Goal: Task Accomplishment & Management: Use online tool/utility

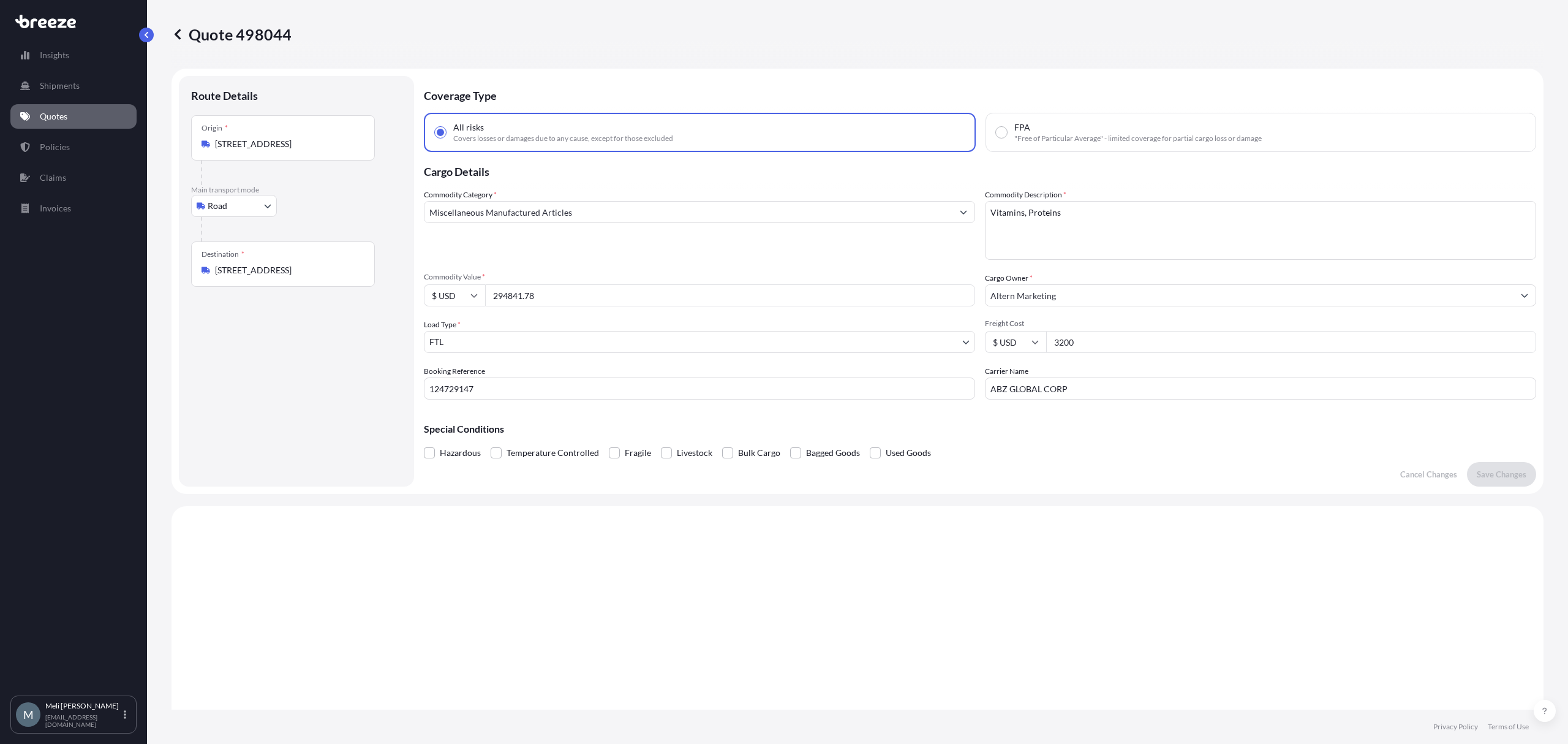
select select "Road"
select select "2"
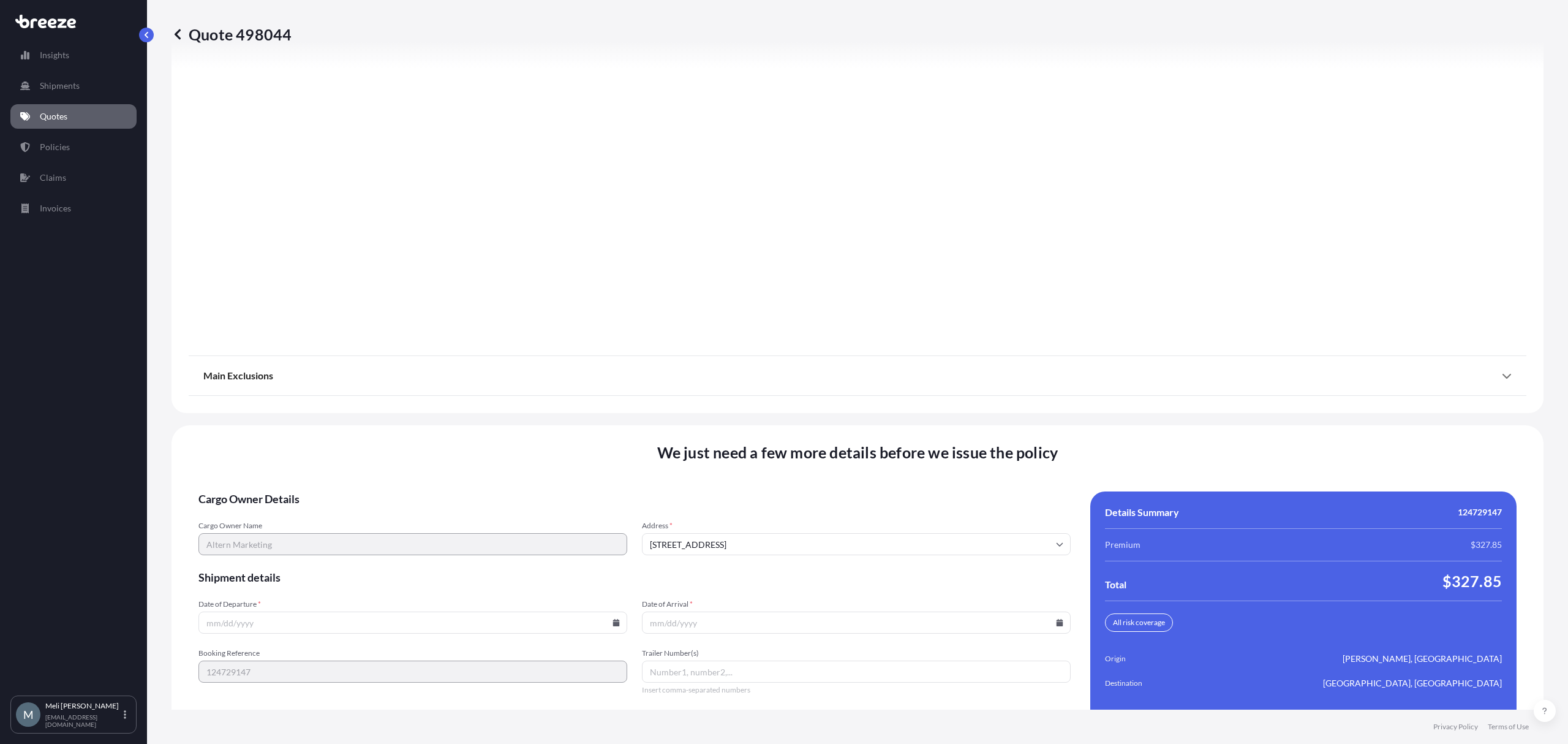
scroll to position [1395, 0]
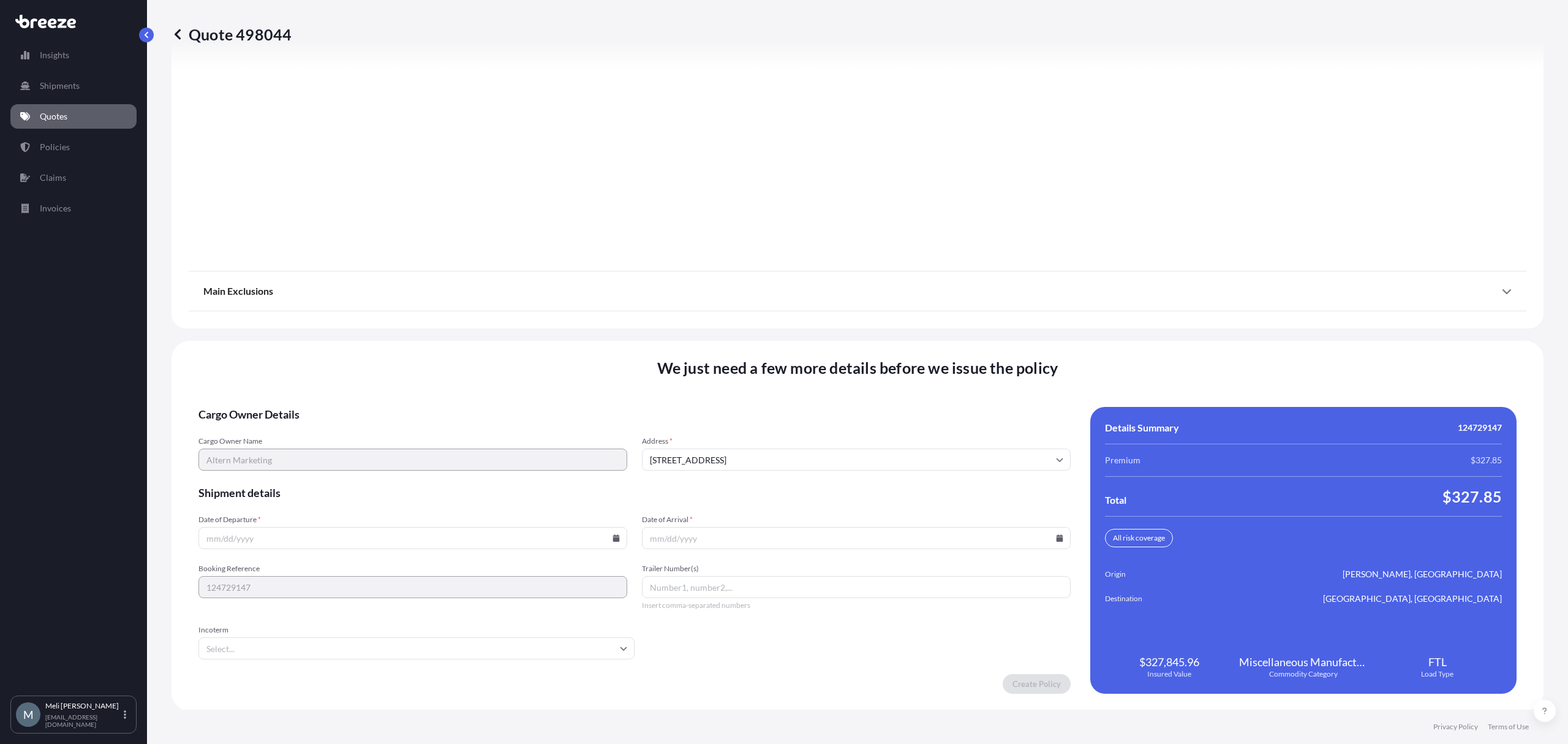
drag, startPoint x: 611, startPoint y: 537, endPoint x: 576, endPoint y: 518, distance: 39.8
click at [613, 537] on icon at bounding box center [616, 538] width 6 height 7
click at [354, 382] on button "2" at bounding box center [353, 382] width 20 height 20
type input "[DATE]"
click at [1057, 537] on icon at bounding box center [1060, 538] width 6 height 7
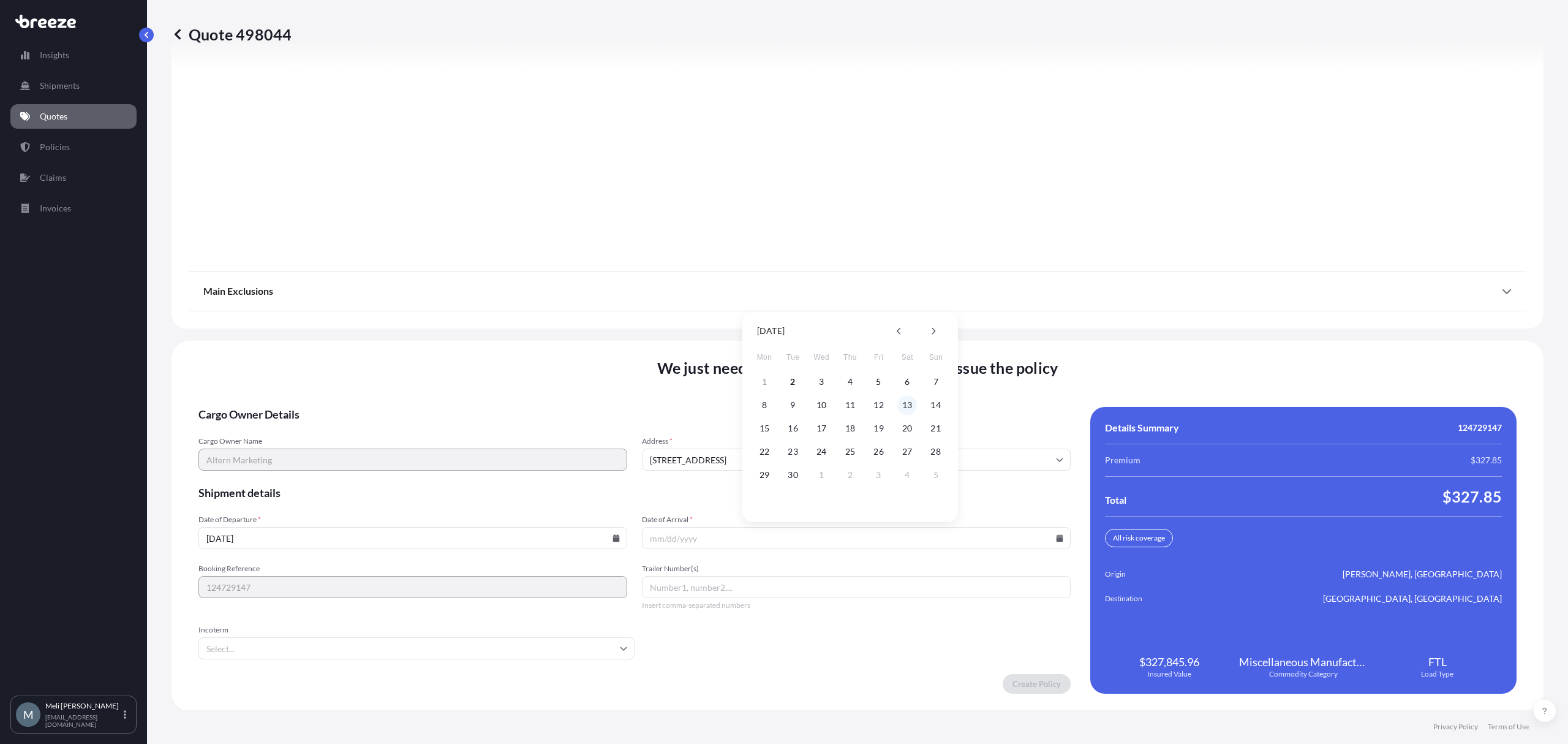
click at [902, 402] on button "13" at bounding box center [908, 405] width 20 height 20
type input "[DATE]"
click at [699, 586] on input "Trailer Number(s)" at bounding box center [856, 587] width 428 height 22
paste input "TT601855"
type input "TT601855"
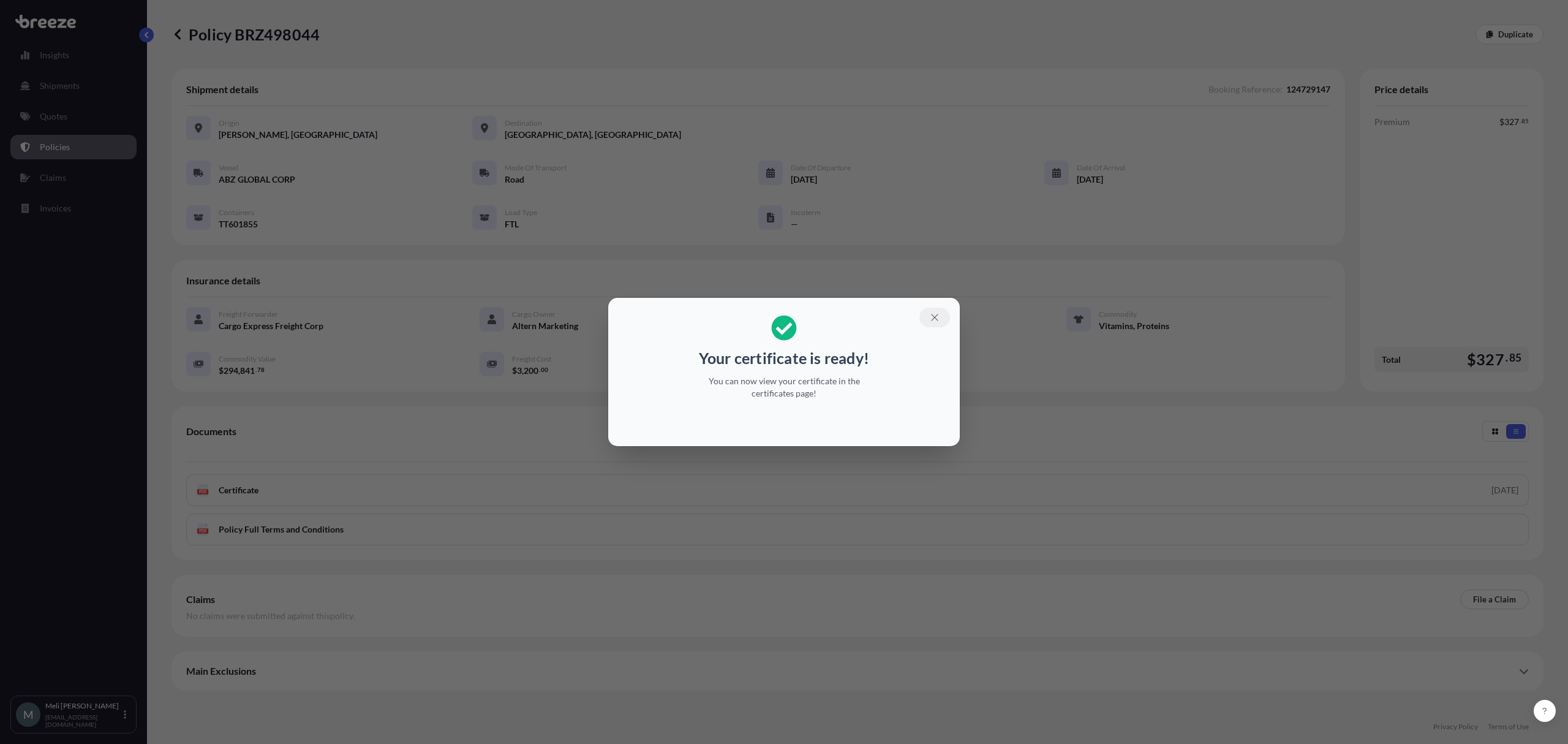
click at [932, 312] on button "button" at bounding box center [935, 317] width 31 height 20
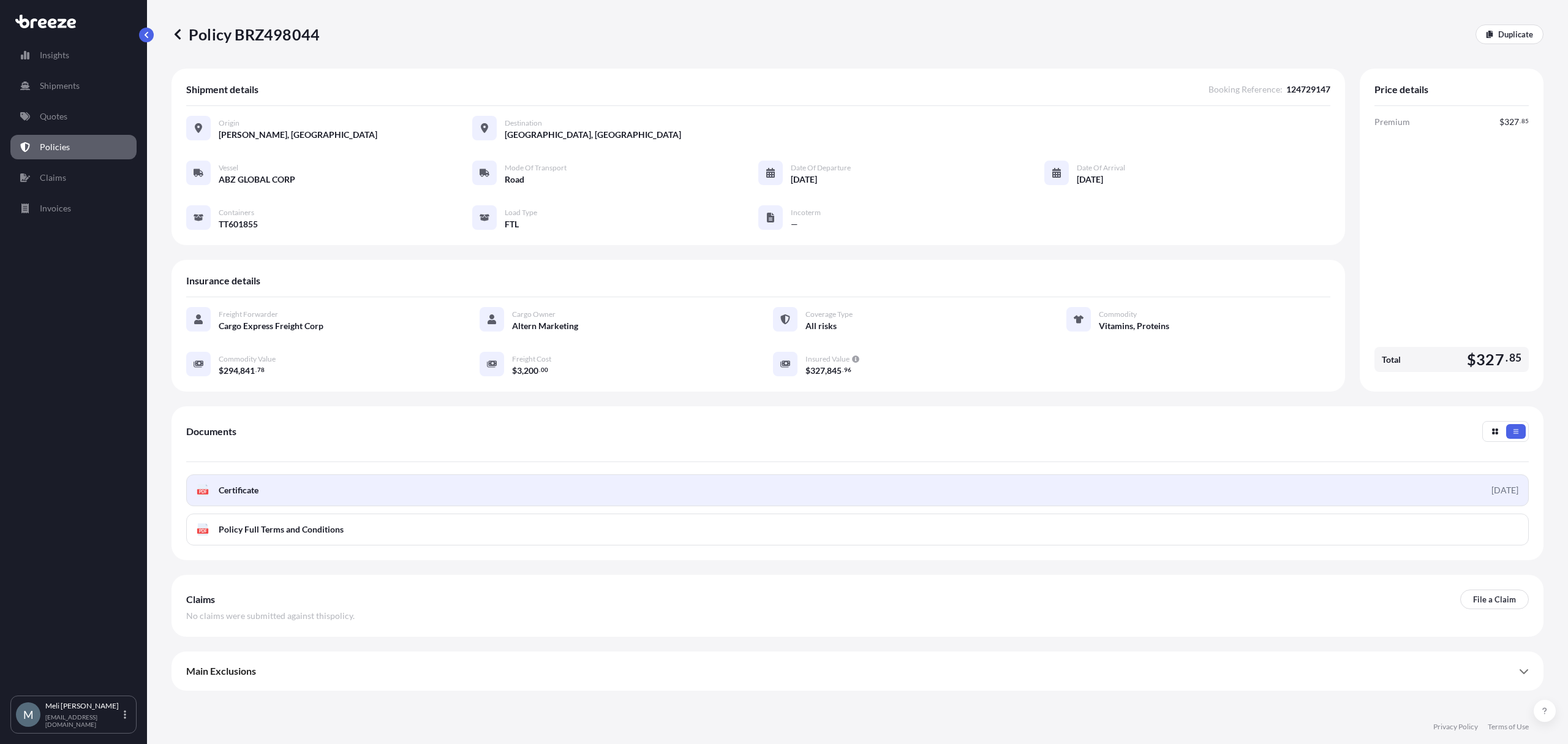
click at [517, 493] on link "PDF Certificate [DATE]" at bounding box center [858, 489] width 1342 height 32
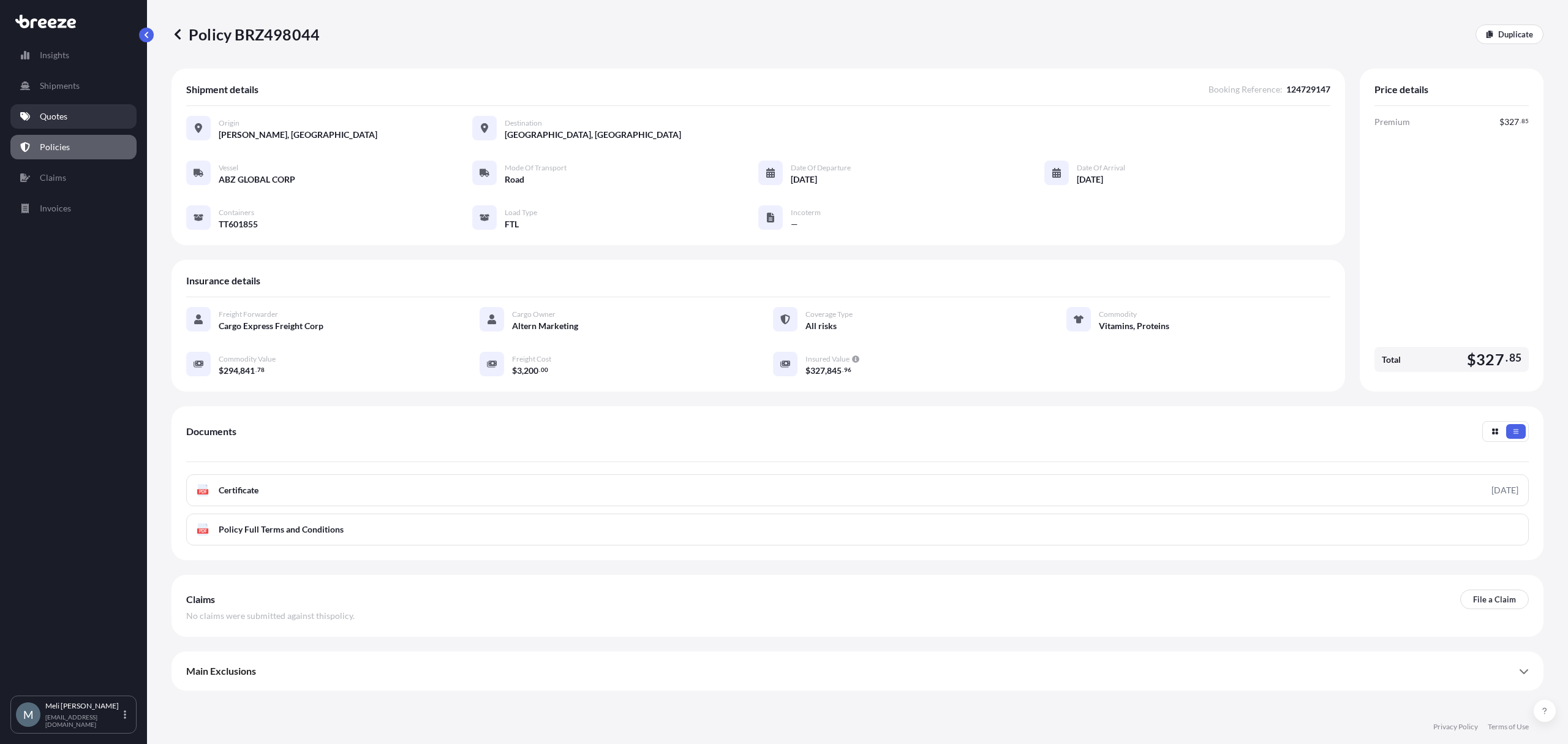
click at [97, 115] on link "Quotes" at bounding box center [72, 116] width 126 height 24
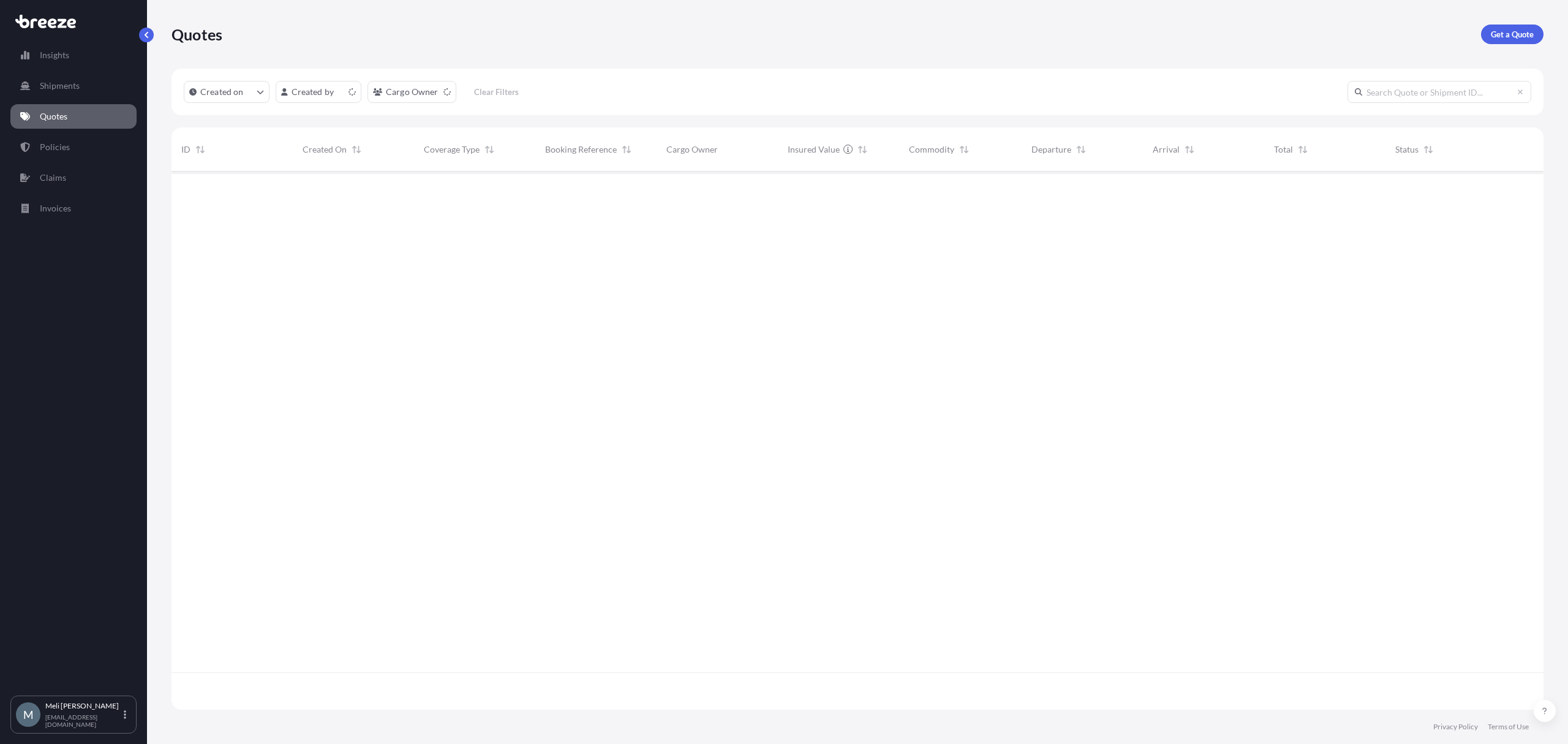
scroll to position [533, 1360]
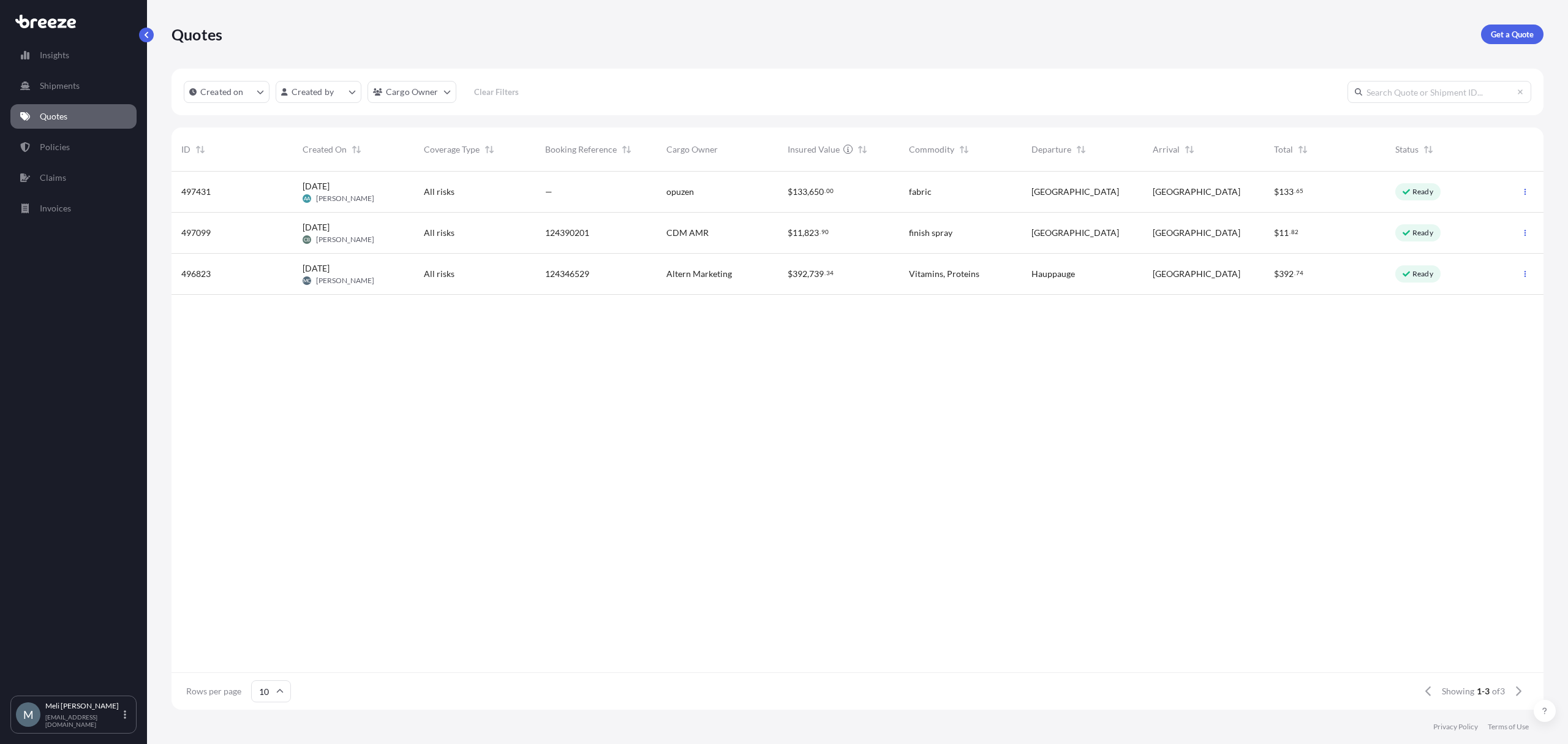
drag, startPoint x: 1042, startPoint y: 474, endPoint x: 962, endPoint y: 428, distance: 92.3
click at [1042, 474] on div "497431 [DATE] AA [PERSON_NAME] All risks — opuzen $ 133 , 650 . 00 fabric [GEOG…" at bounding box center [857, 421] width 1372 height 501
click at [84, 140] on link "Policies" at bounding box center [72, 147] width 126 height 24
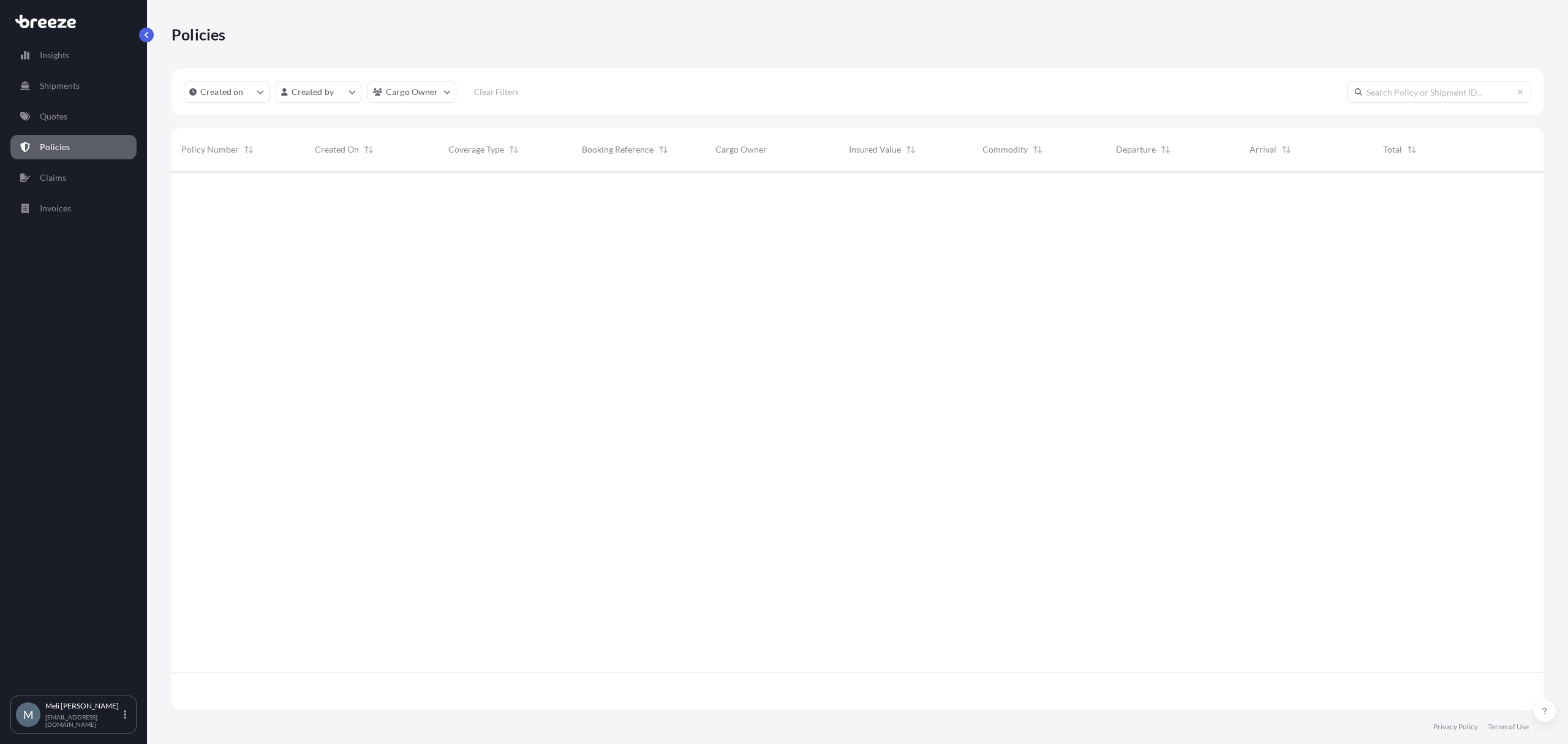
scroll to position [533, 1360]
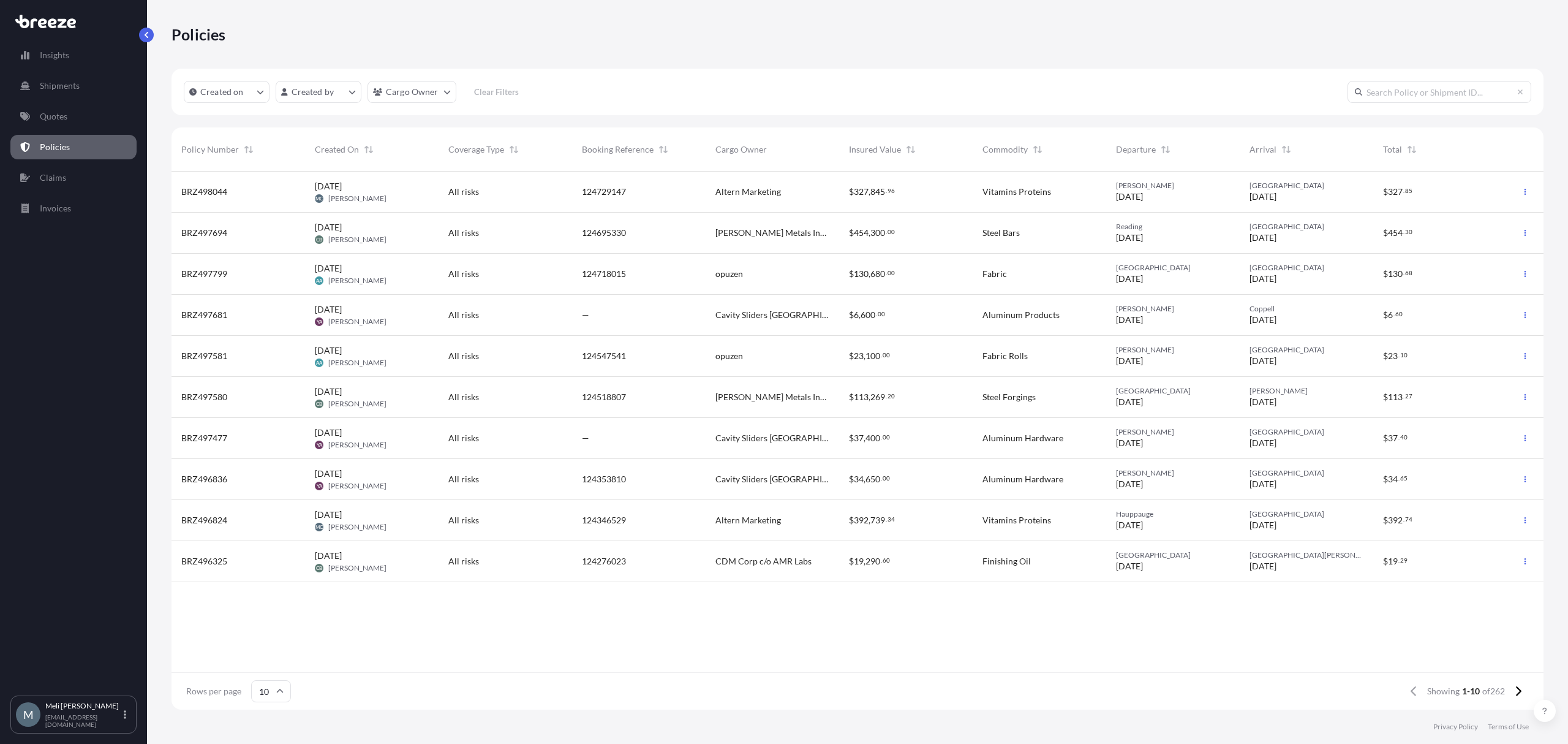
click at [376, 182] on div "[DATE] MC [PERSON_NAME]" at bounding box center [372, 192] width 114 height 24
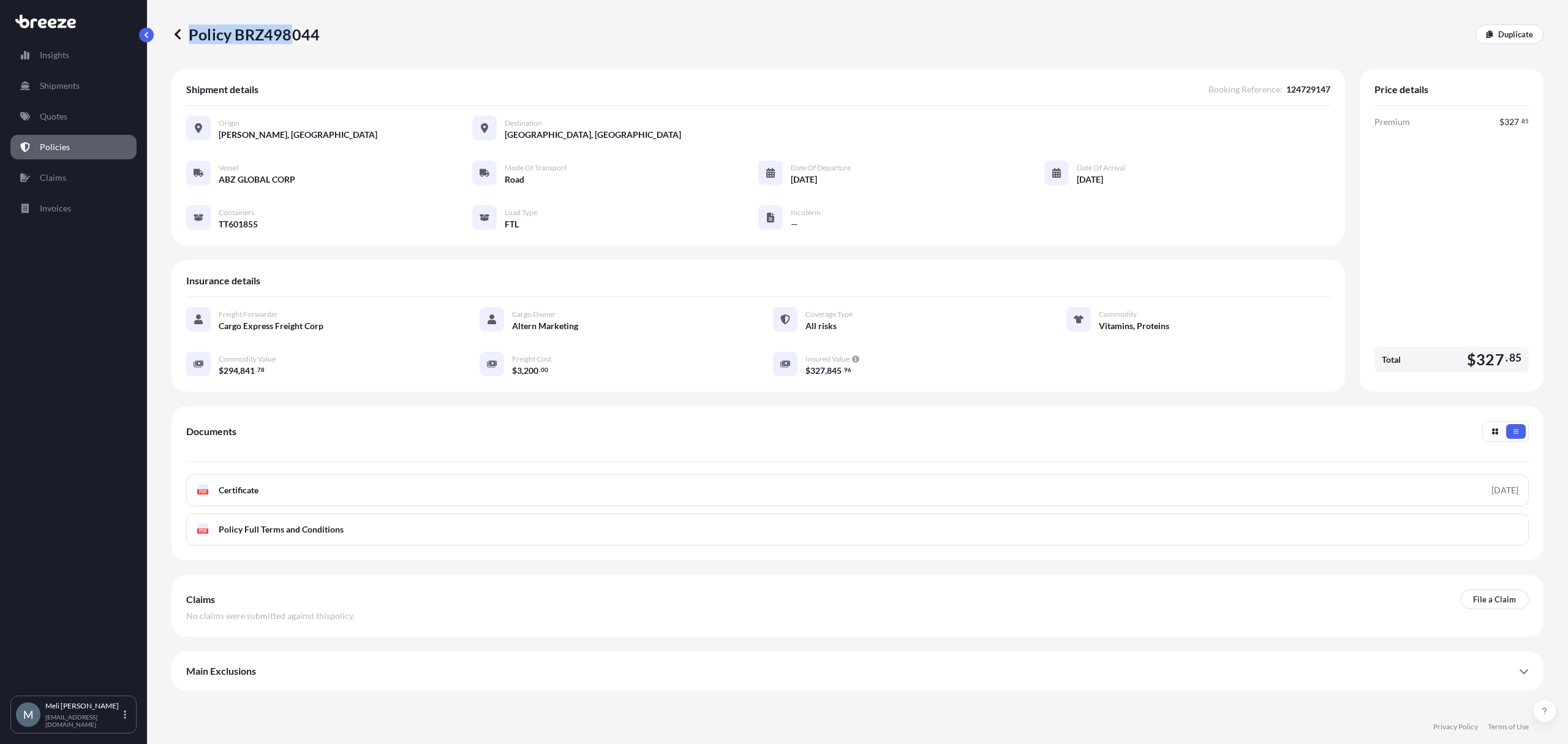
drag, startPoint x: 284, startPoint y: 30, endPoint x: 303, endPoint y: 37, distance: 20.2
click at [290, 30] on div "Policy BRZ498044 Duplicate" at bounding box center [857, 34] width 1372 height 20
click at [338, 44] on div "Policy BRZ498044 Duplicate" at bounding box center [857, 34] width 1372 height 69
drag, startPoint x: 331, startPoint y: 39, endPoint x: 228, endPoint y: 35, distance: 103.1
click at [228, 35] on div "Policy BRZ498044 Duplicate" at bounding box center [857, 34] width 1372 height 20
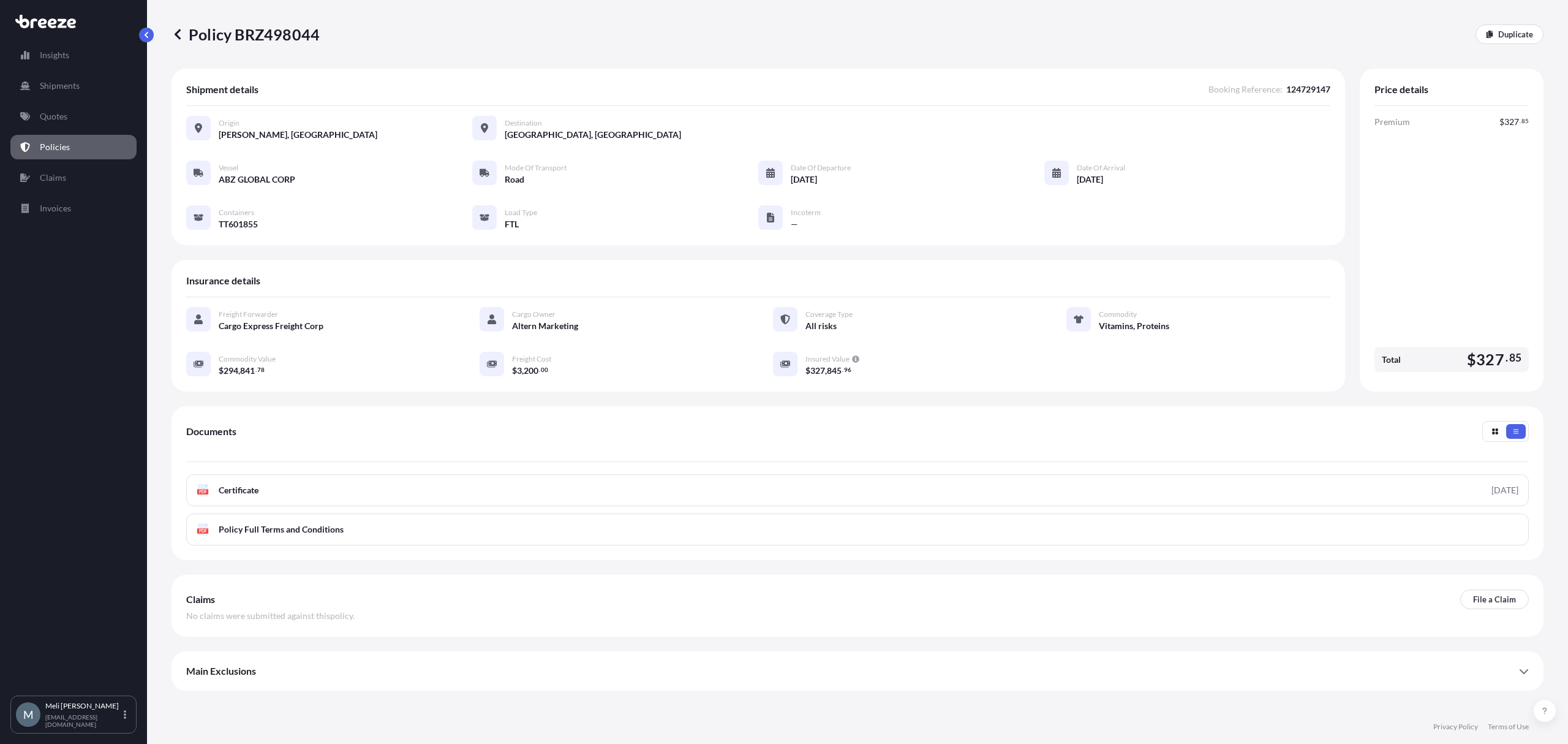
click at [294, 60] on div "Policy BRZ498044 Duplicate" at bounding box center [857, 34] width 1372 height 69
click at [290, 40] on p "Policy BRZ498044" at bounding box center [245, 34] width 149 height 20
copy p "BRZ498044"
